Goal: Information Seeking & Learning: Learn about a topic

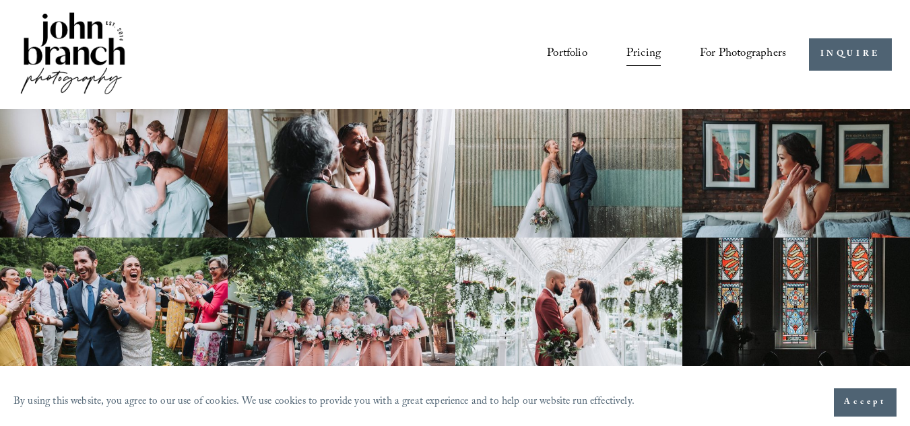
click at [865, 399] on span "Accept" at bounding box center [865, 402] width 42 height 13
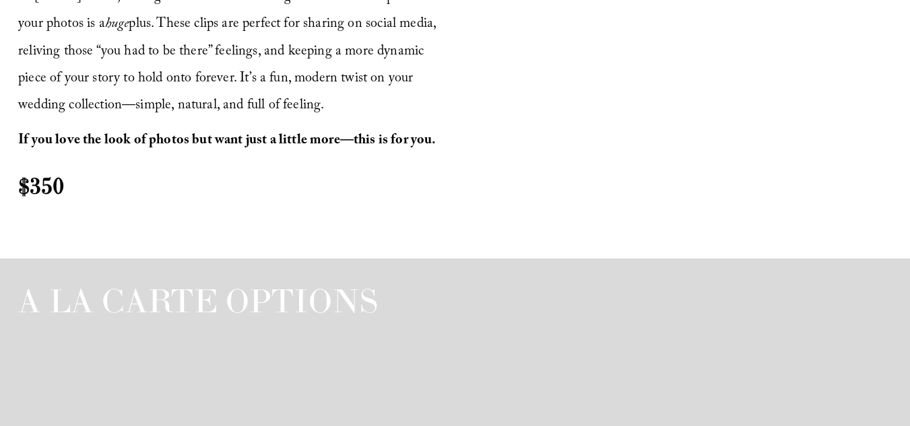
scroll to position [1856, 0]
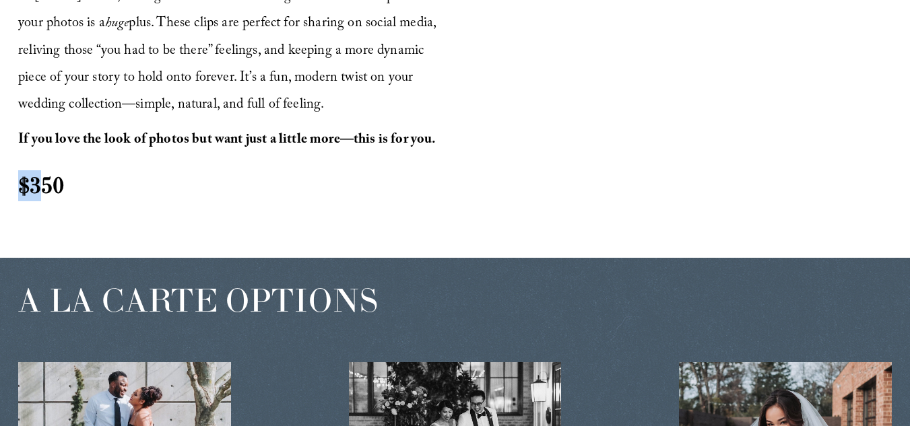
drag, startPoint x: 41, startPoint y: 197, endPoint x: 24, endPoint y: 197, distance: 16.9
click at [24, 197] on strong "$350" at bounding box center [41, 185] width 46 height 30
drag, startPoint x: 19, startPoint y: 197, endPoint x: 125, endPoint y: 209, distance: 107.1
click at [125, 201] on h2 "$350" at bounding box center [234, 185] width 433 height 31
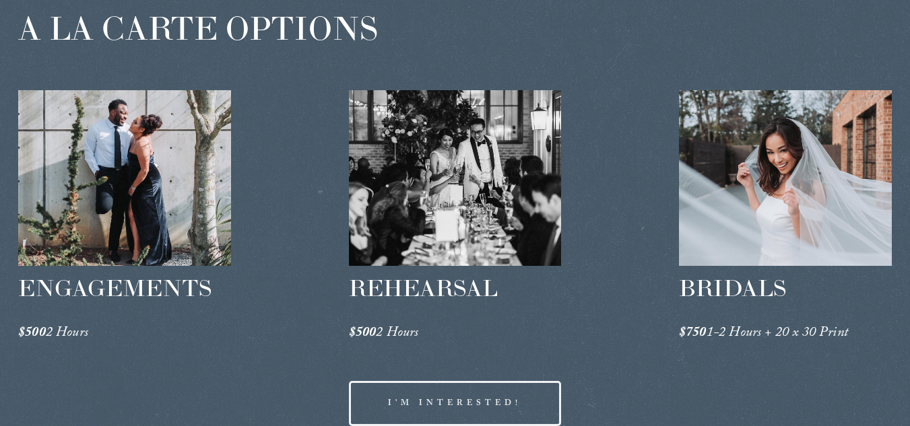
scroll to position [2128, 0]
click at [767, 203] on div at bounding box center [785, 179] width 213 height 176
click at [451, 141] on div at bounding box center [455, 179] width 213 height 176
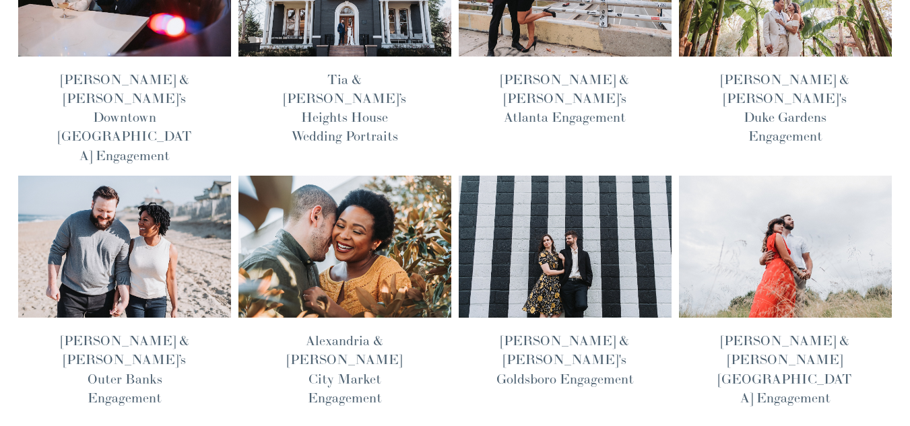
scroll to position [207, 0]
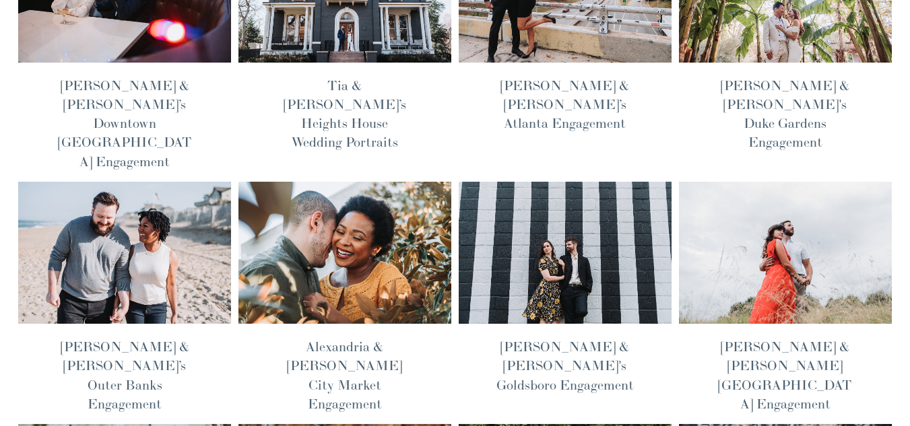
click at [379, 219] on img at bounding box center [344, 253] width 215 height 144
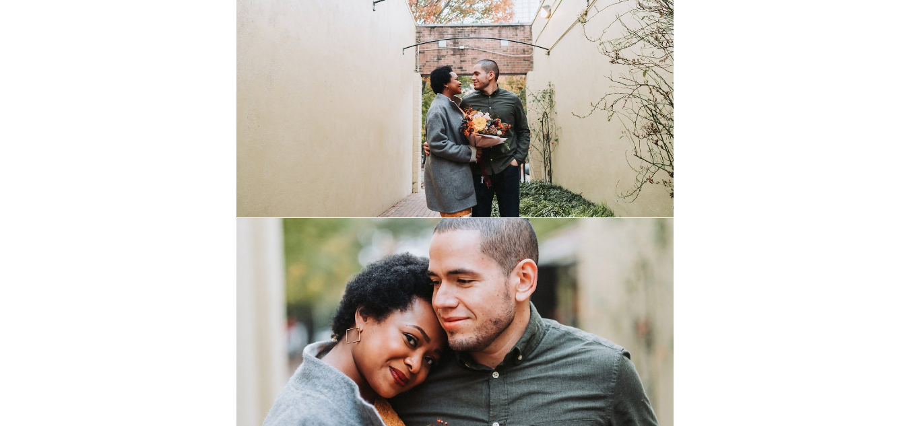
scroll to position [4422, 0]
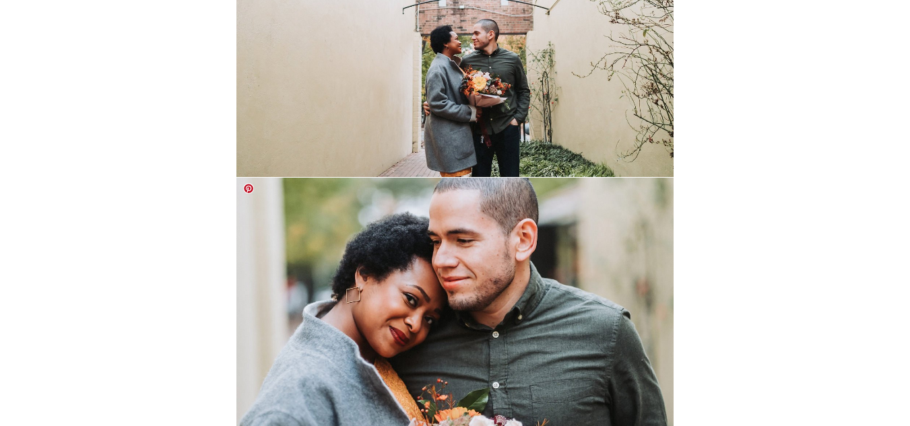
click at [409, 286] on img at bounding box center [454, 323] width 436 height 291
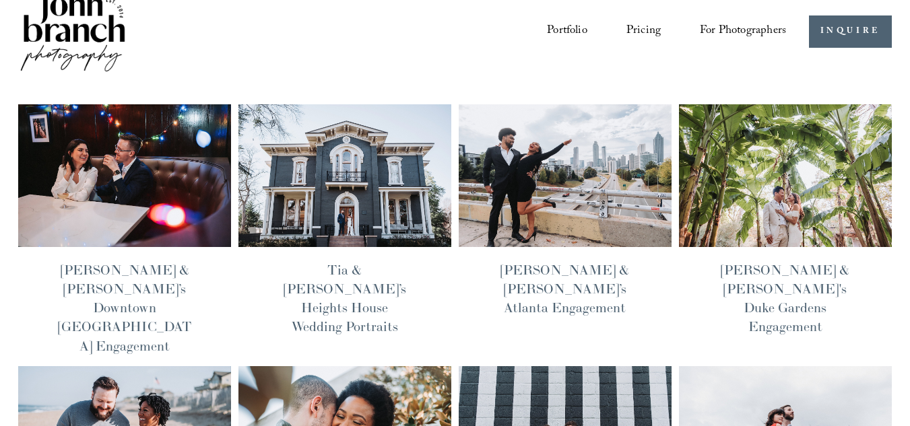
scroll to position [18, 0]
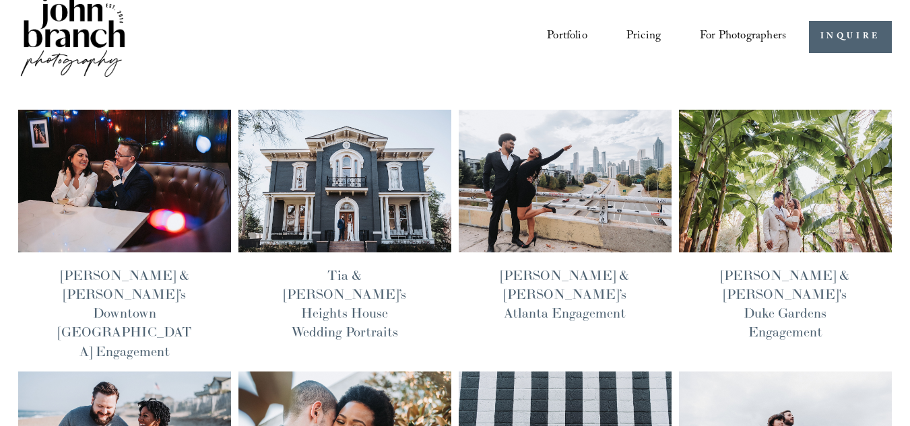
click at [512, 219] on img at bounding box center [564, 181] width 215 height 144
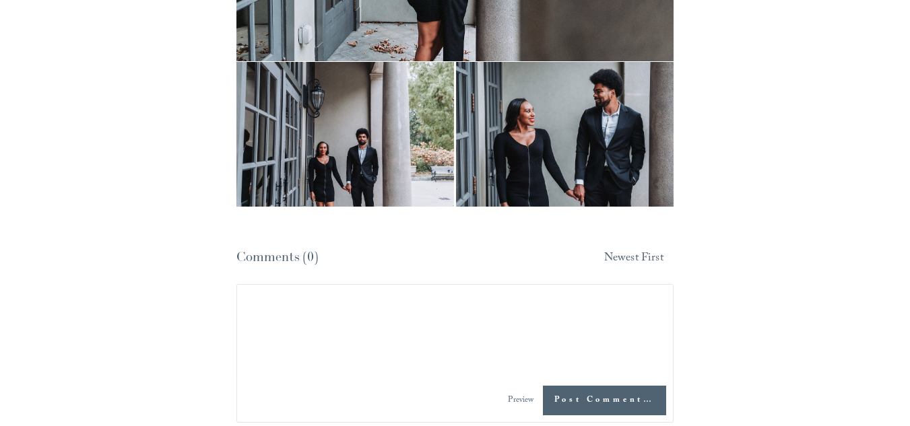
scroll to position [3448, 0]
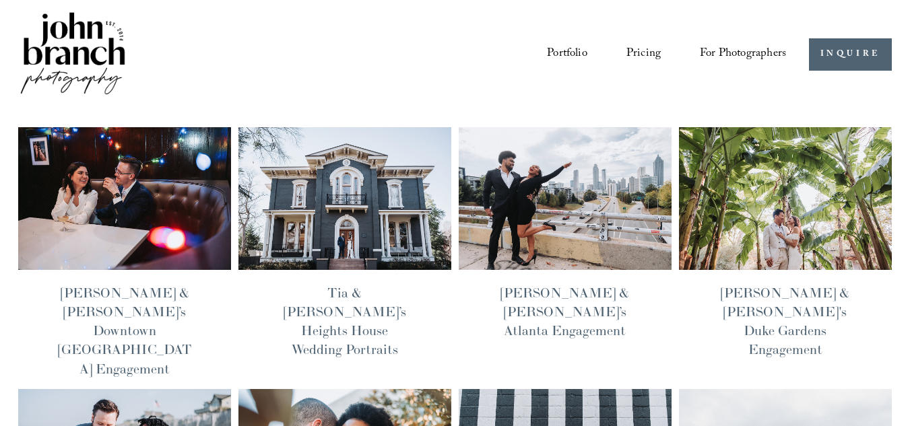
click at [566, 42] on link "Portfolio" at bounding box center [567, 54] width 40 height 25
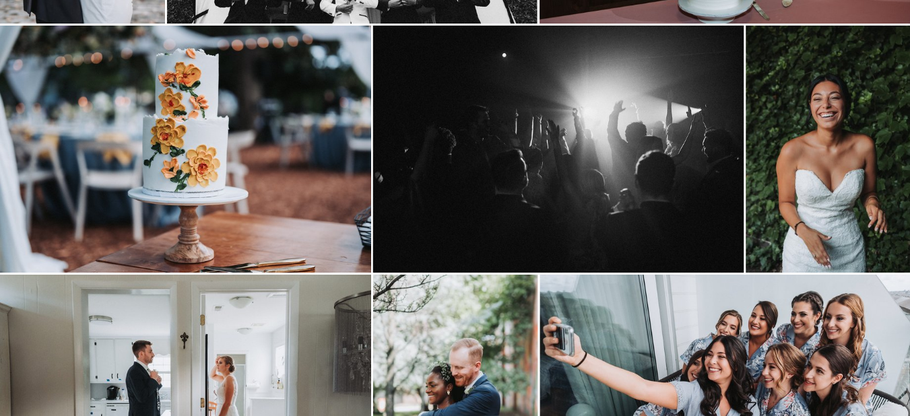
scroll to position [333, 0]
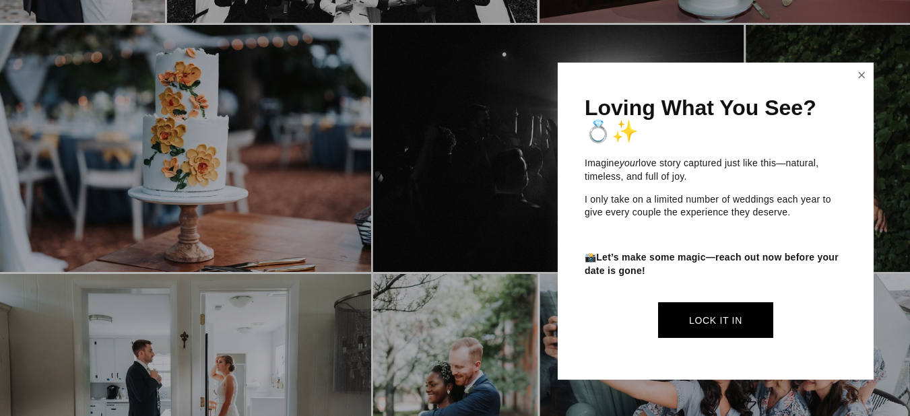
click at [867, 77] on link "Close" at bounding box center [861, 76] width 20 height 22
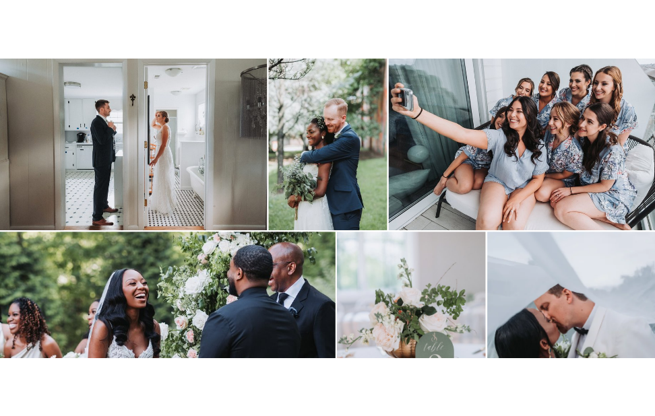
scroll to position [616, 0]
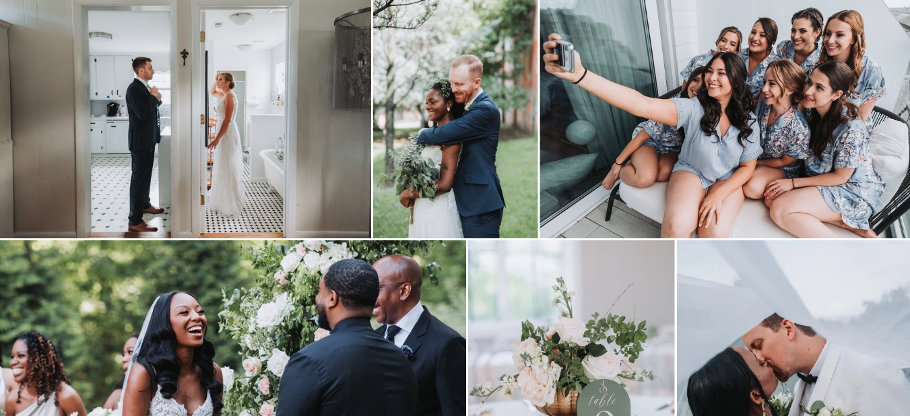
click at [477, 202] on img at bounding box center [455, 114] width 165 height 247
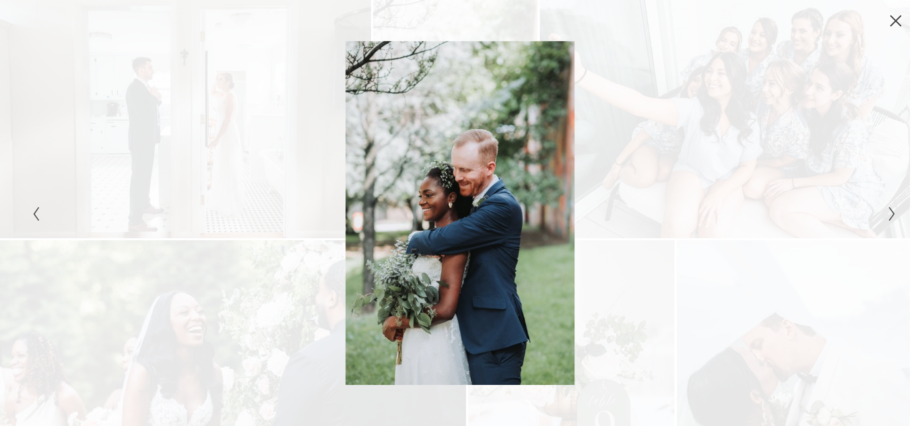
click at [898, 16] on icon "Close" at bounding box center [895, 20] width 13 height 13
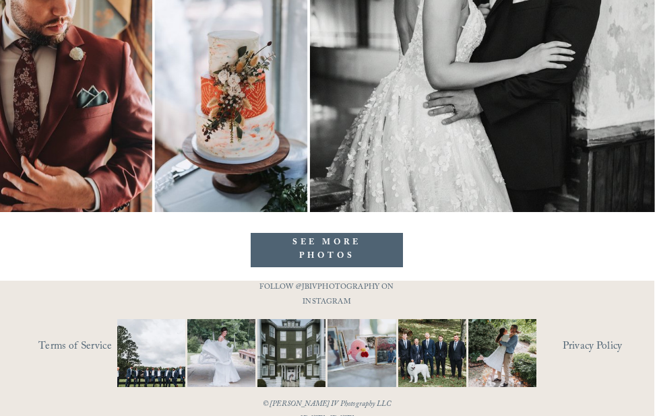
scroll to position [6512, 1]
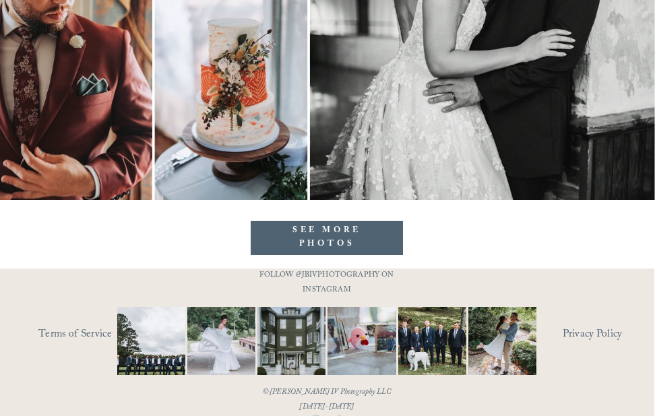
click at [344, 231] on link "SEE MORE PHOTOS" at bounding box center [327, 238] width 152 height 34
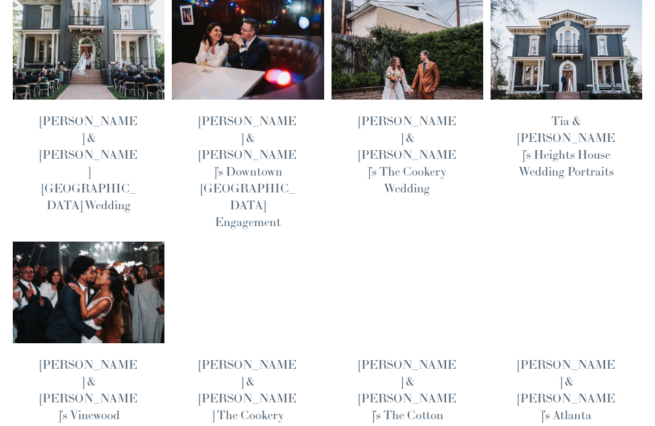
scroll to position [347, 0]
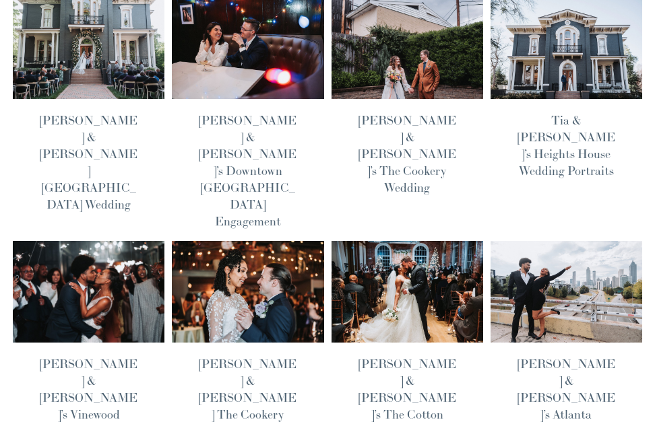
click at [92, 240] on img at bounding box center [88, 291] width 153 height 103
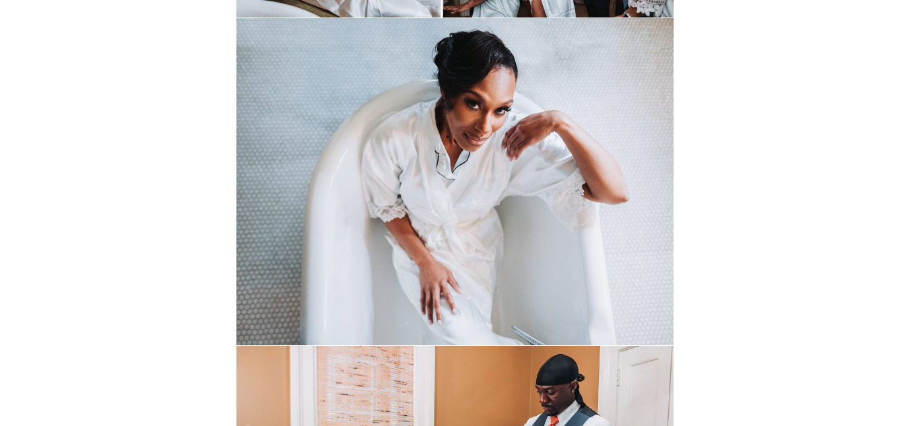
scroll to position [1262, 0]
click at [471, 233] on img at bounding box center [454, 181] width 436 height 327
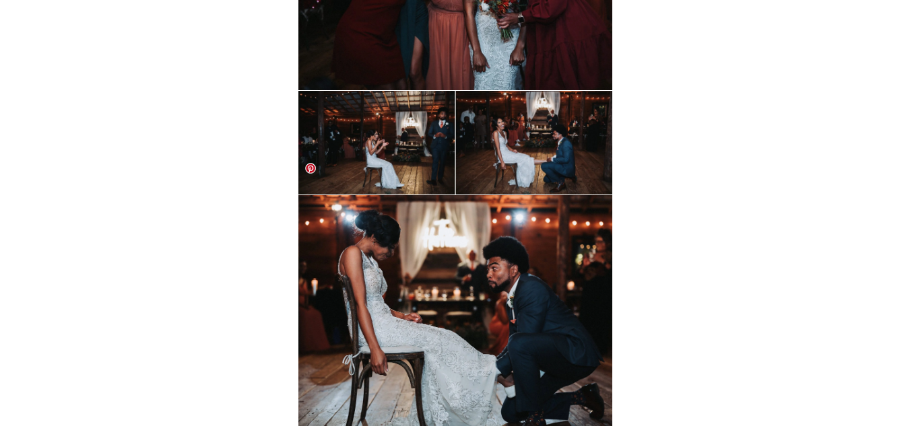
scroll to position [14288, 0]
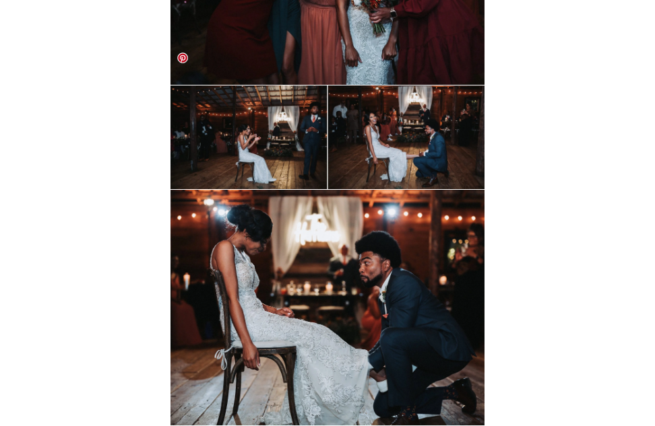
click at [389, 100] on img at bounding box center [327, 138] width 315 height 104
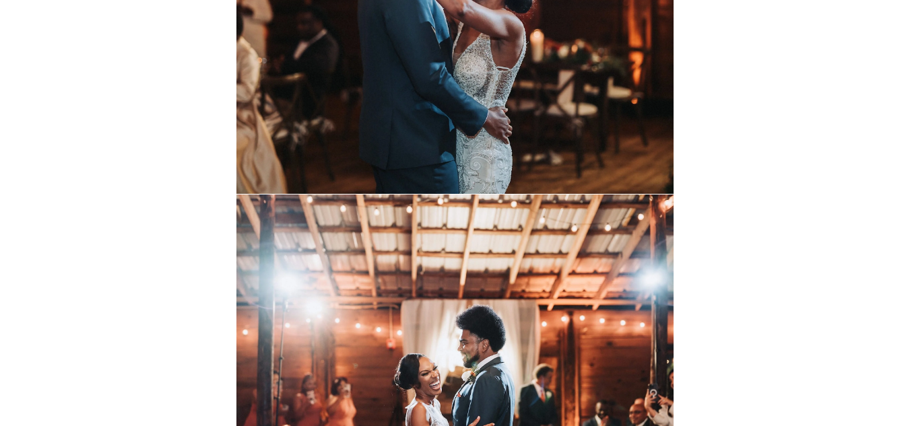
scroll to position [15469, 0]
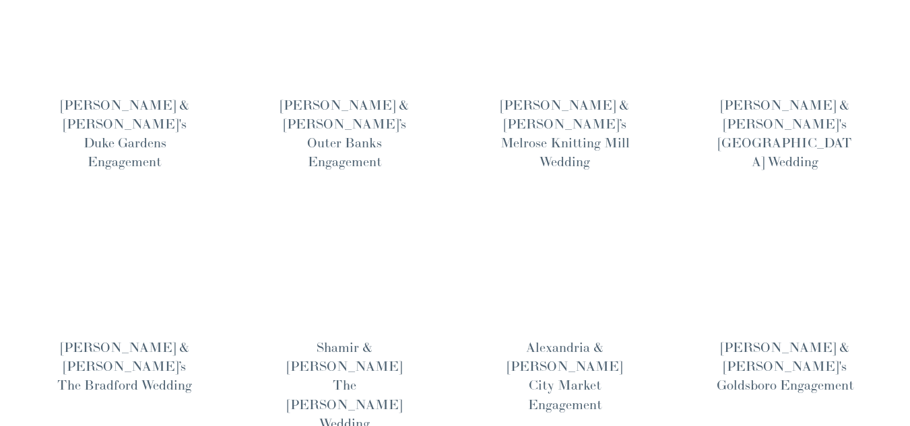
scroll to position [953, 0]
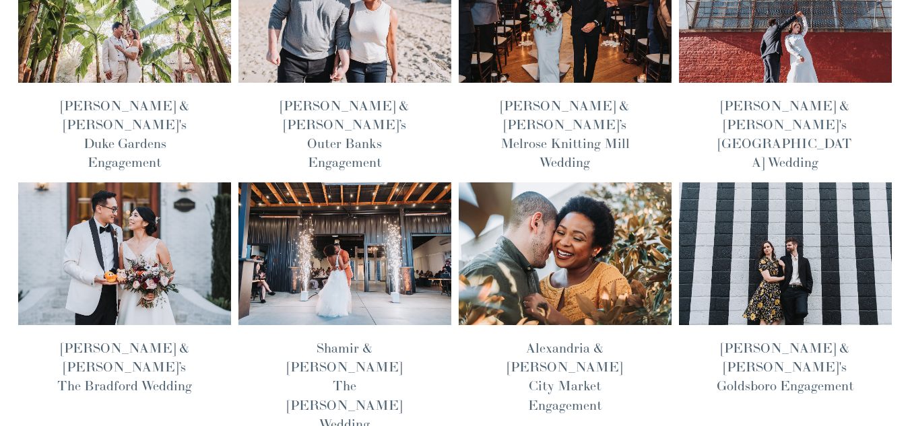
click at [336, 339] on link "Shamir & [PERSON_NAME] The [PERSON_NAME] Wedding" at bounding box center [344, 386] width 115 height 94
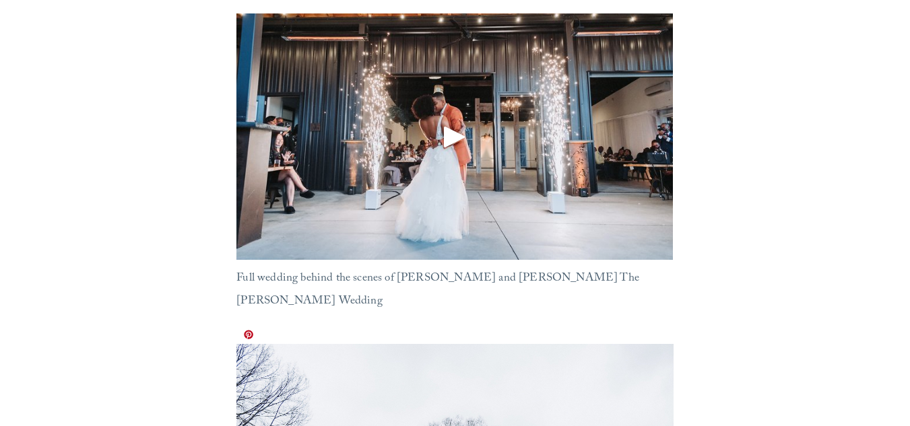
scroll to position [209, 0]
click at [453, 135] on div "Play" at bounding box center [454, 137] width 32 height 32
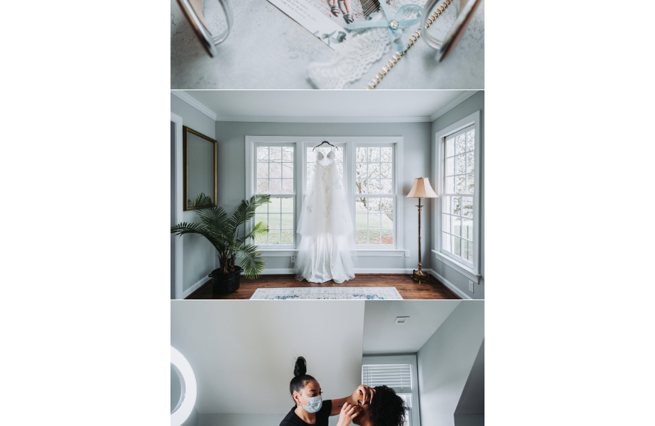
scroll to position [815, 0]
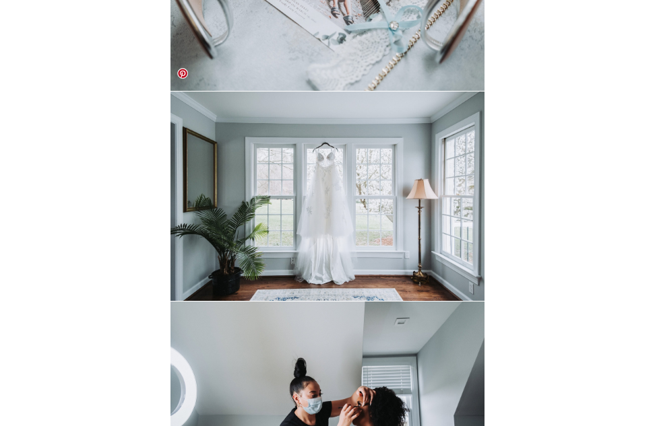
click at [346, 193] on img at bounding box center [327, 196] width 315 height 209
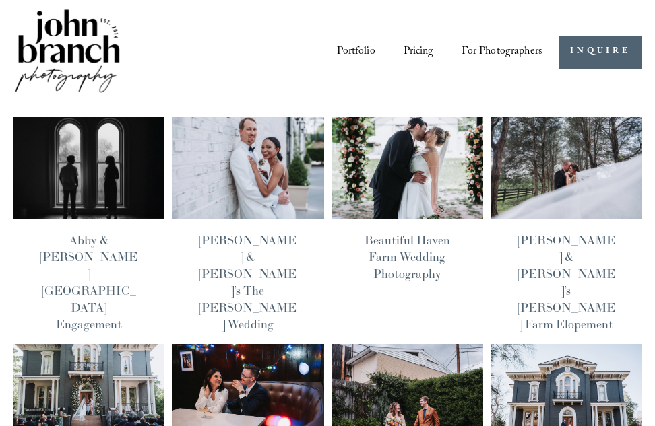
click at [268, 242] on link "[PERSON_NAME] & [PERSON_NAME]’s The [PERSON_NAME] Wedding" at bounding box center [248, 282] width 98 height 100
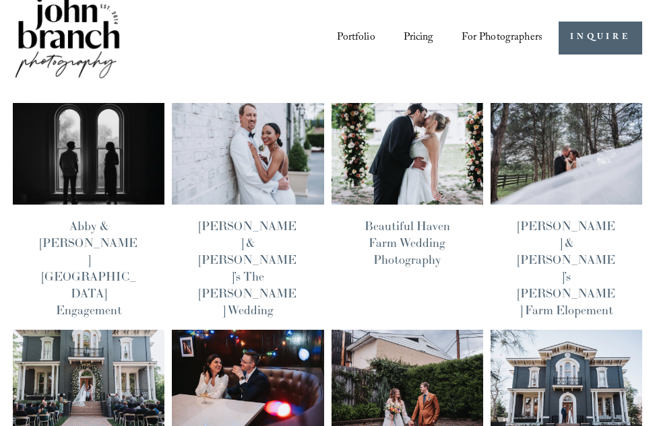
scroll to position [15, 0]
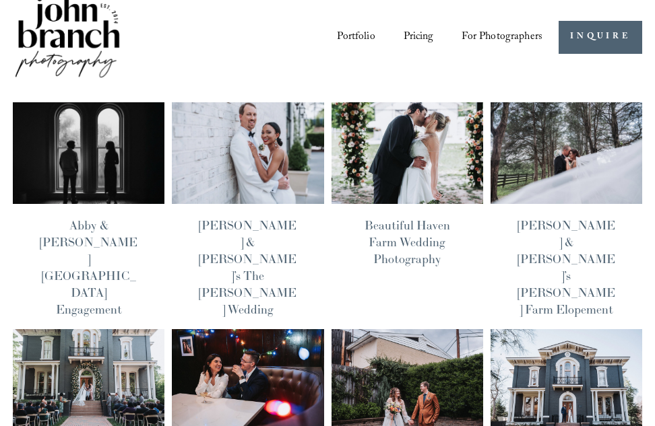
click at [564, 144] on img at bounding box center [565, 153] width 153 height 103
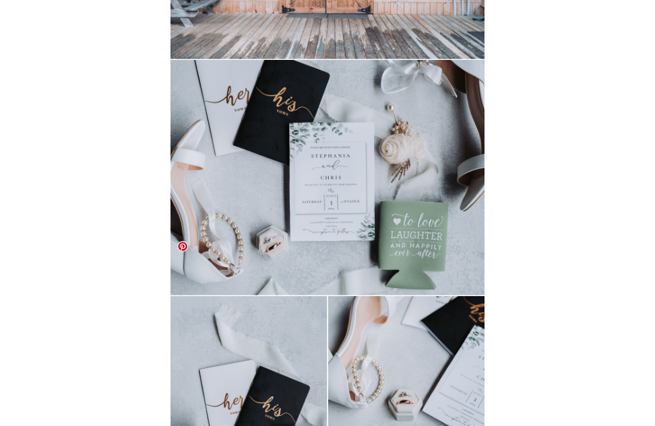
scroll to position [881, 0]
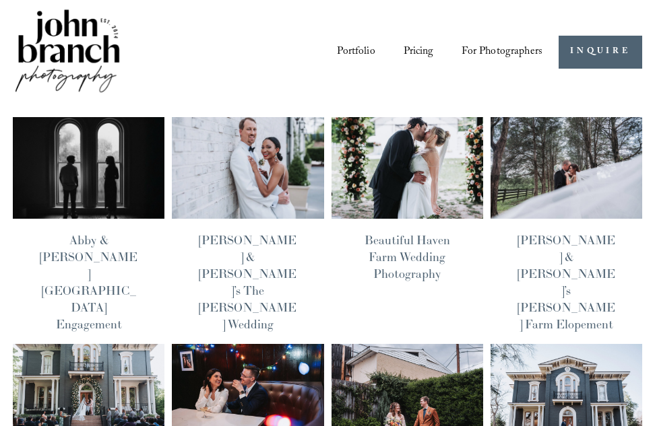
scroll to position [15, 0]
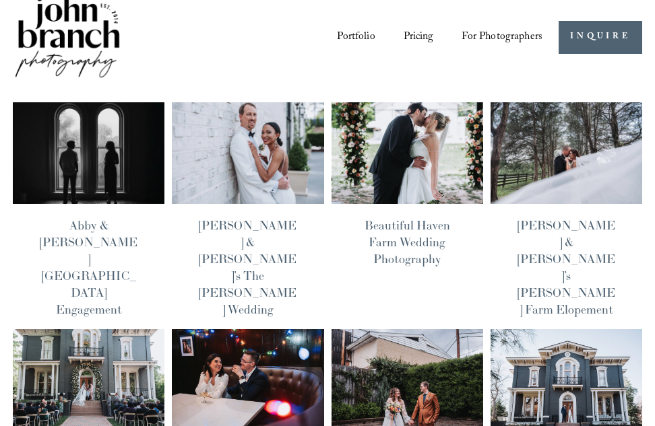
click at [88, 131] on img at bounding box center [88, 153] width 153 height 103
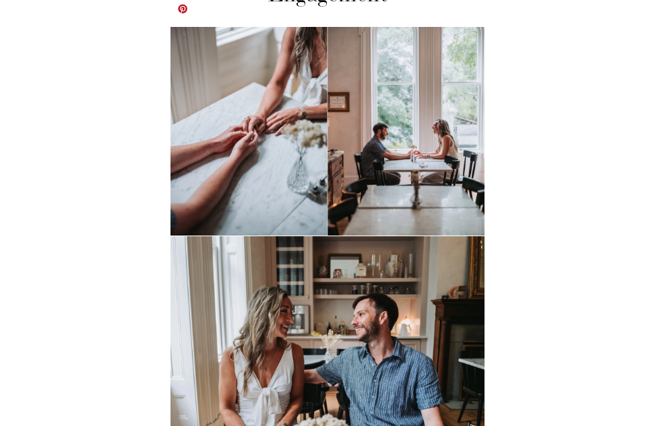
scroll to position [202, 0]
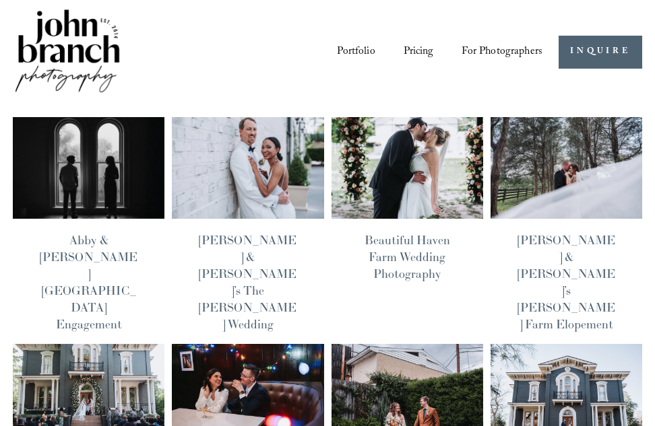
scroll to position [15, 0]
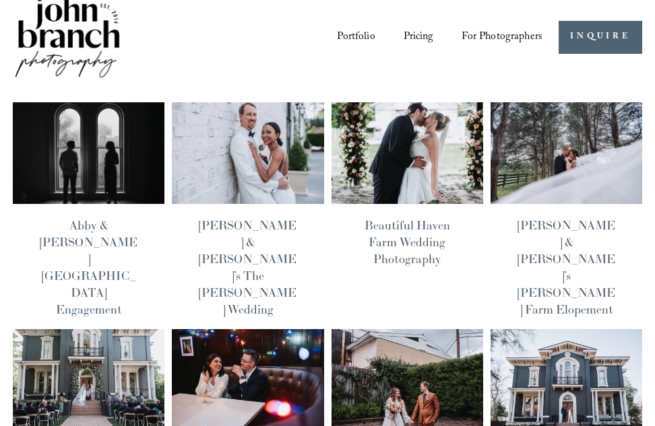
click at [586, 245] on link "[PERSON_NAME] & [PERSON_NAME]’s [PERSON_NAME] Farm Elopement" at bounding box center [566, 268] width 98 height 100
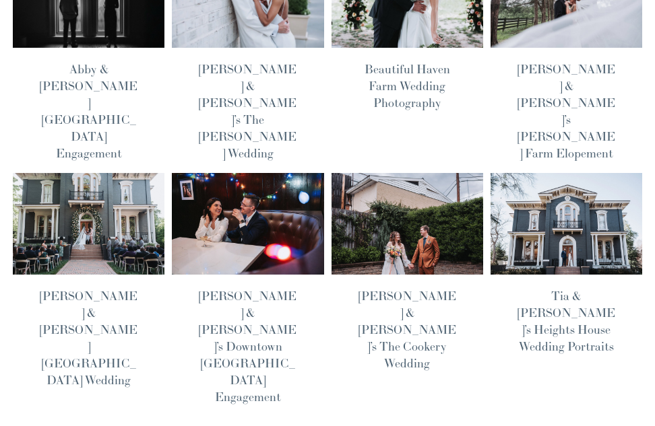
scroll to position [172, 0]
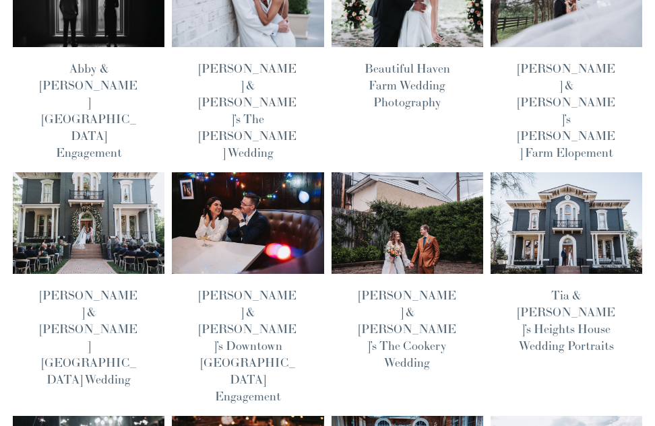
click at [389, 288] on link "[PERSON_NAME] & [PERSON_NAME]’s The Cookery Wedding" at bounding box center [407, 329] width 98 height 83
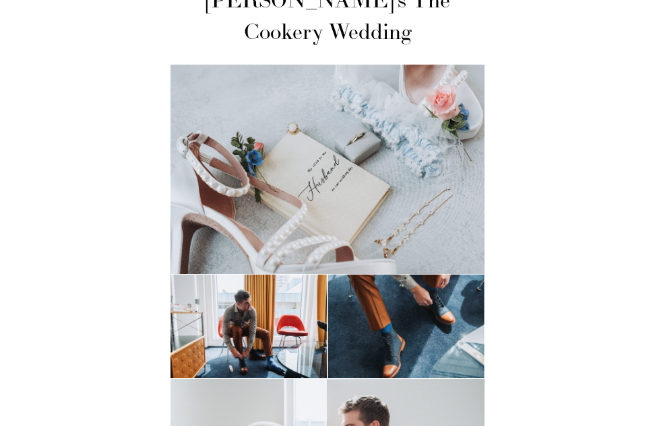
scroll to position [166, 0]
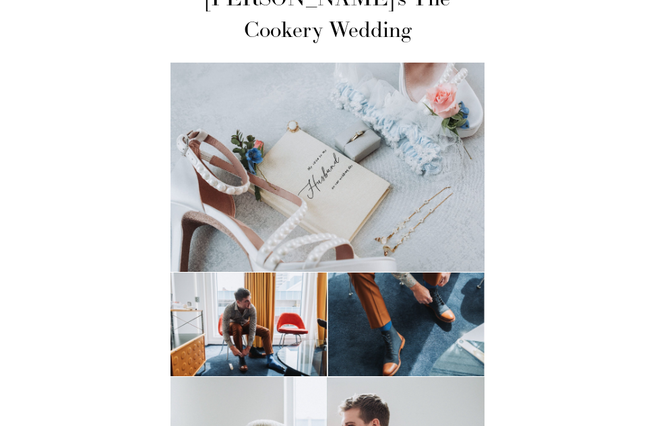
click at [403, 188] on img at bounding box center [327, 167] width 315 height 209
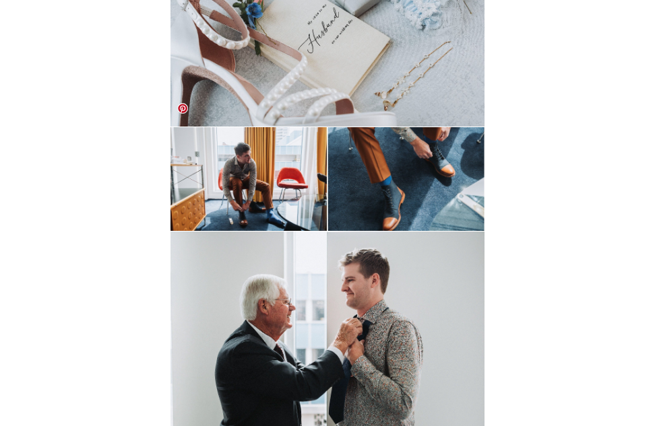
scroll to position [318, 0]
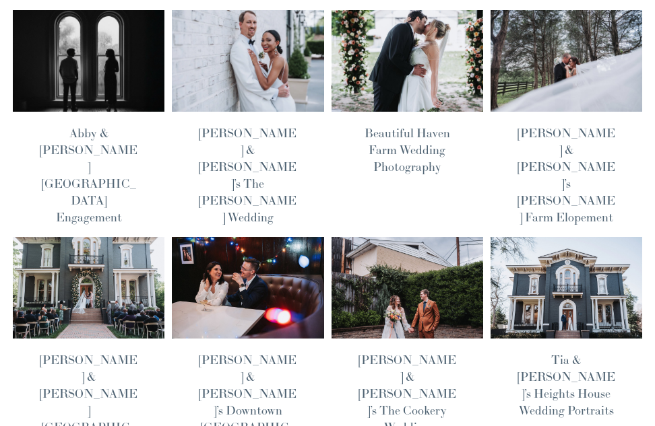
scroll to position [106, 0]
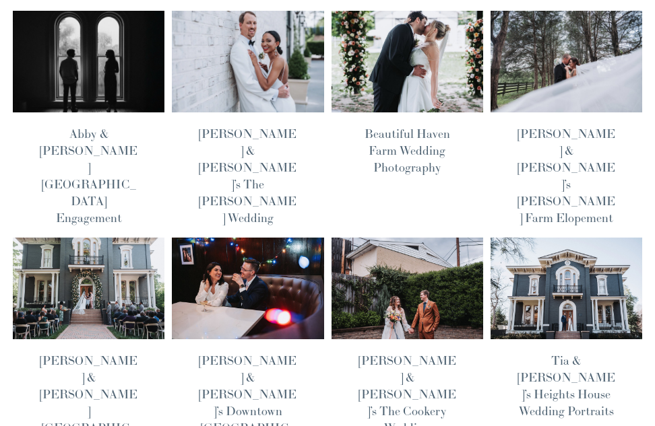
click at [94, 353] on link "[PERSON_NAME] & [PERSON_NAME][GEOGRAPHIC_DATA] Wedding" at bounding box center [89, 403] width 98 height 100
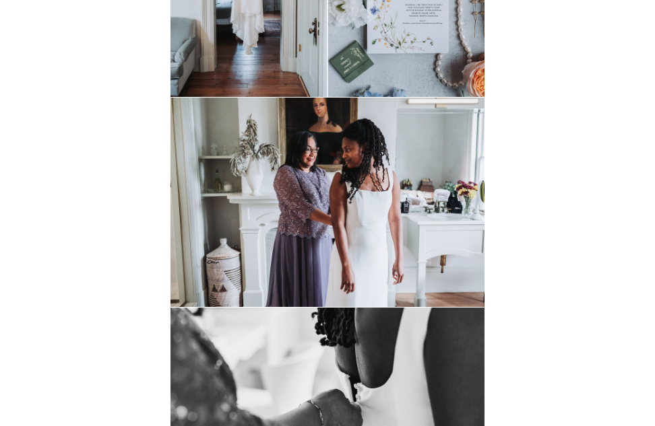
scroll to position [607, 0]
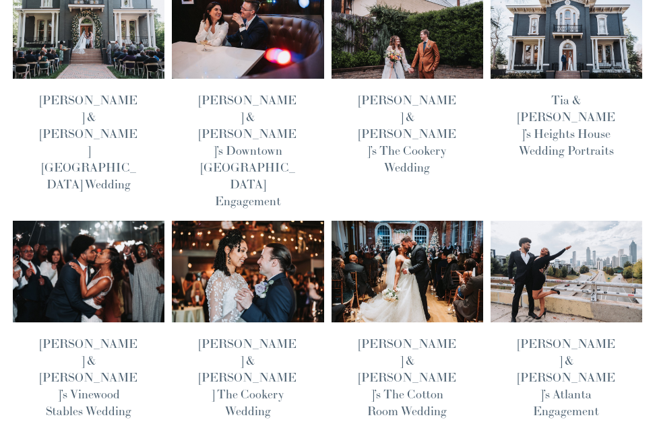
scroll to position [381, 0]
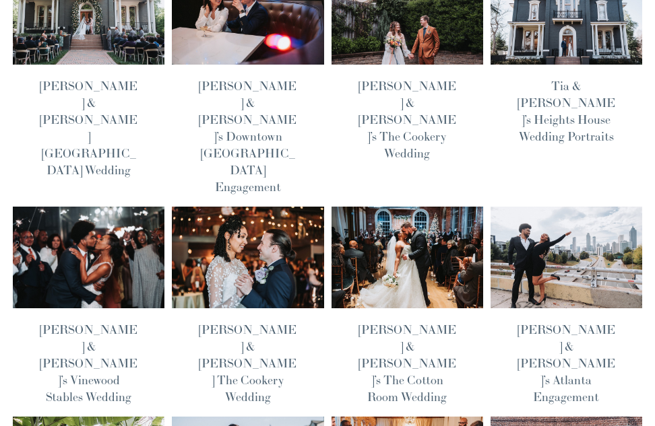
click at [426, 322] on link "Lauren & Ian’s The Cotton Room Wedding" at bounding box center [407, 363] width 98 height 83
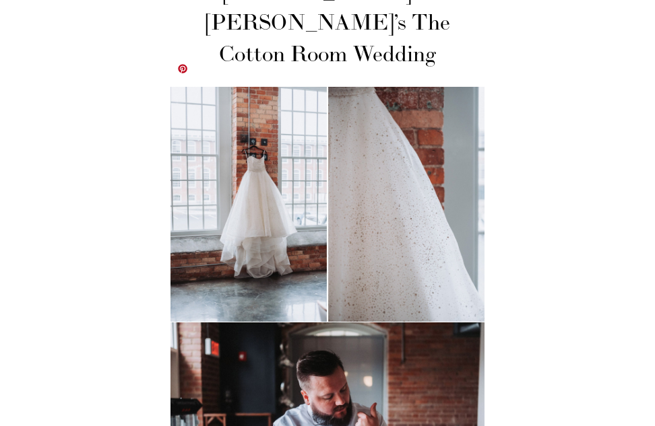
scroll to position [145, 0]
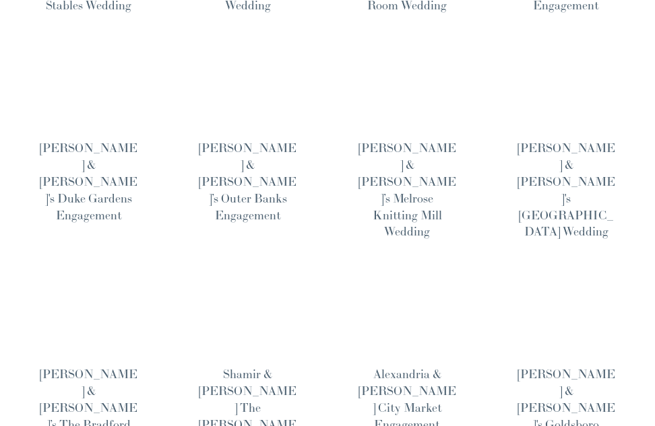
scroll to position [766, 0]
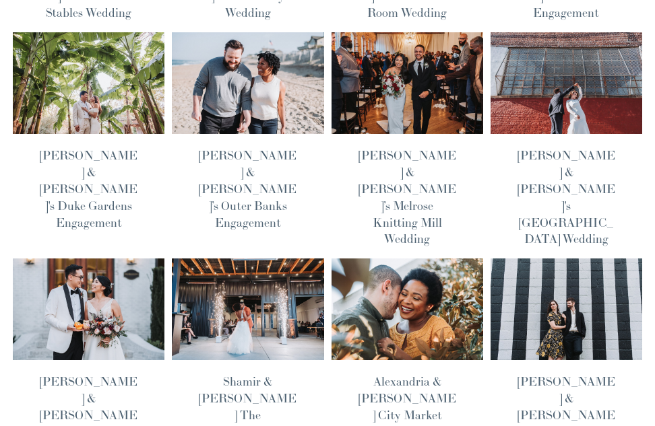
click at [101, 374] on link "[PERSON_NAME] & [PERSON_NAME]’s The Bradford Wedding" at bounding box center [89, 415] width 98 height 83
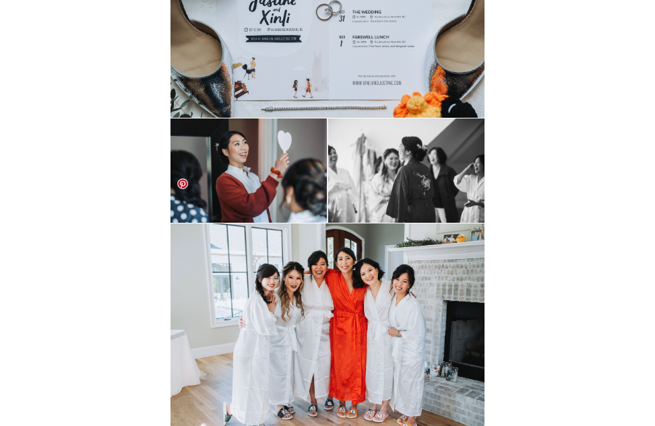
scroll to position [1010, 0]
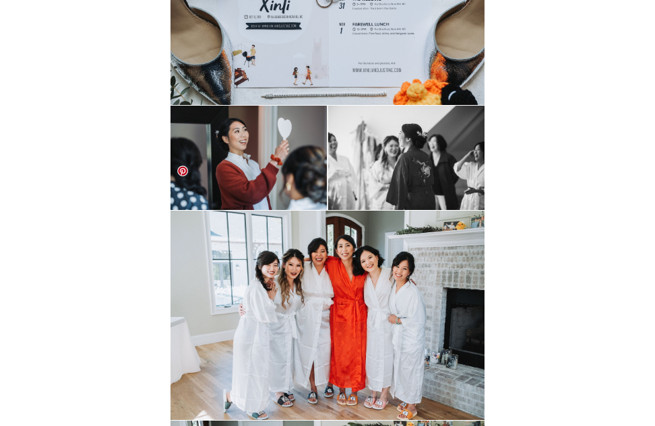
click at [344, 269] on img at bounding box center [327, 315] width 315 height 209
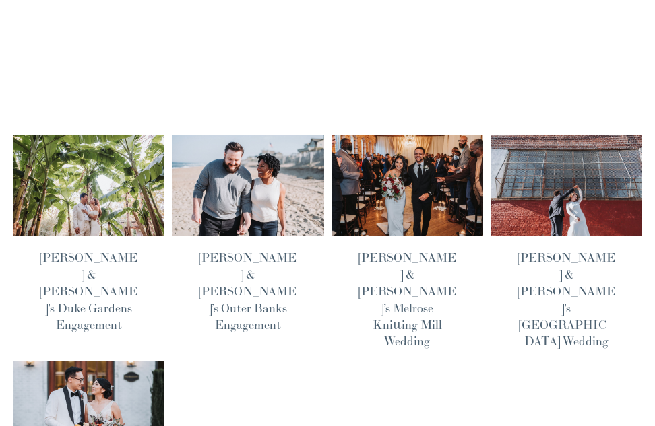
scroll to position [620, 0]
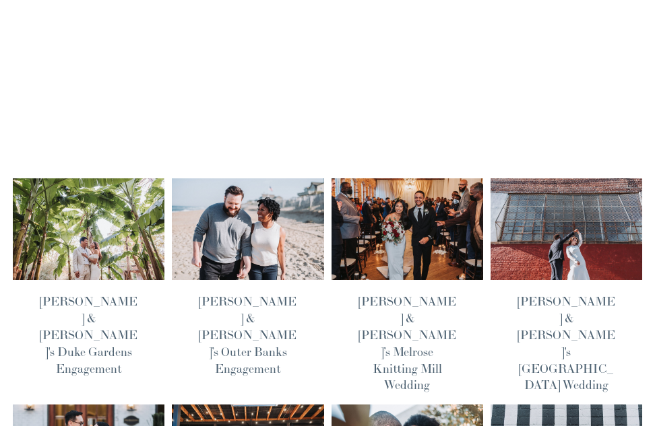
click at [568, 294] on link "[PERSON_NAME] & [PERSON_NAME]'s [GEOGRAPHIC_DATA] Wedding" at bounding box center [566, 344] width 98 height 100
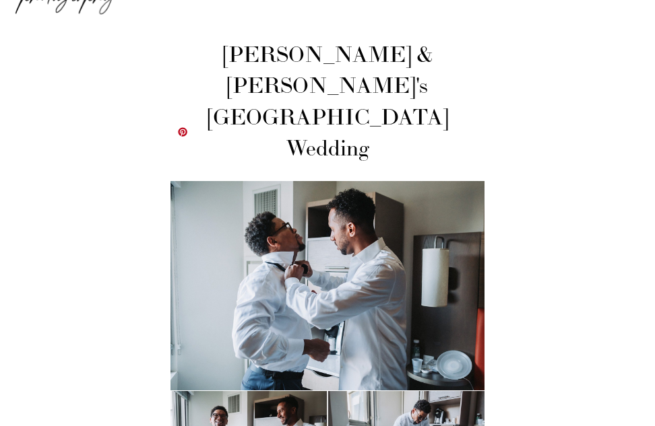
scroll to position [79, 0]
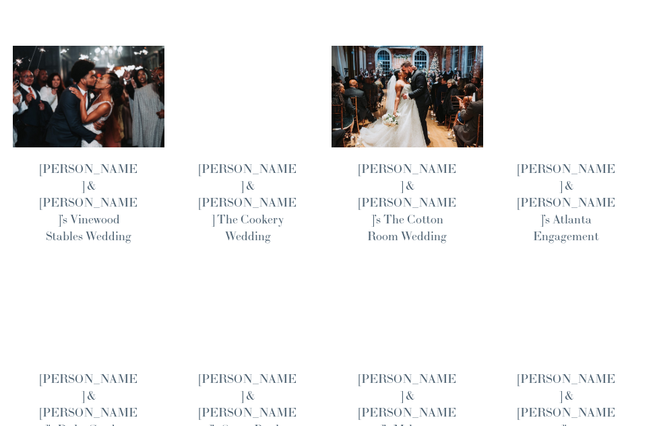
scroll to position [531, 0]
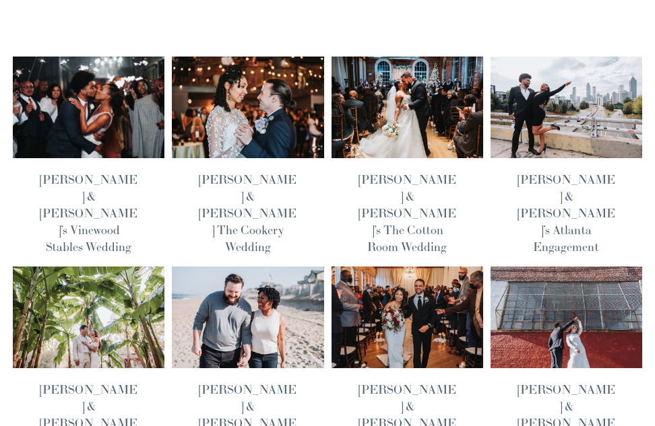
click at [432, 266] on img at bounding box center [406, 317] width 153 height 103
